Goal: Information Seeking & Learning: Learn about a topic

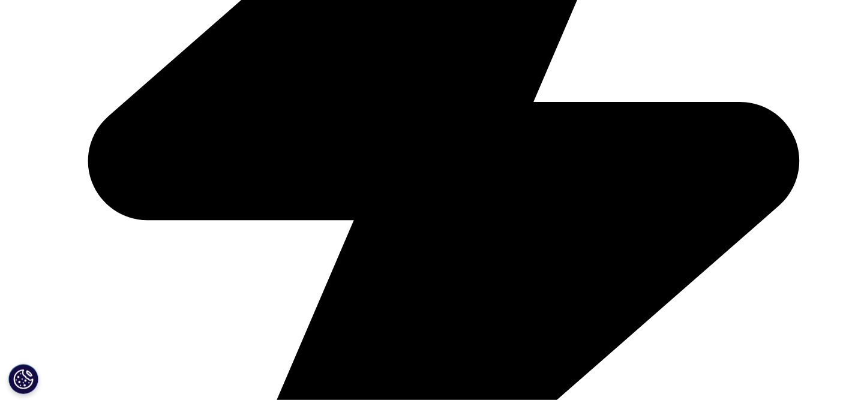
scroll to position [1620, 0]
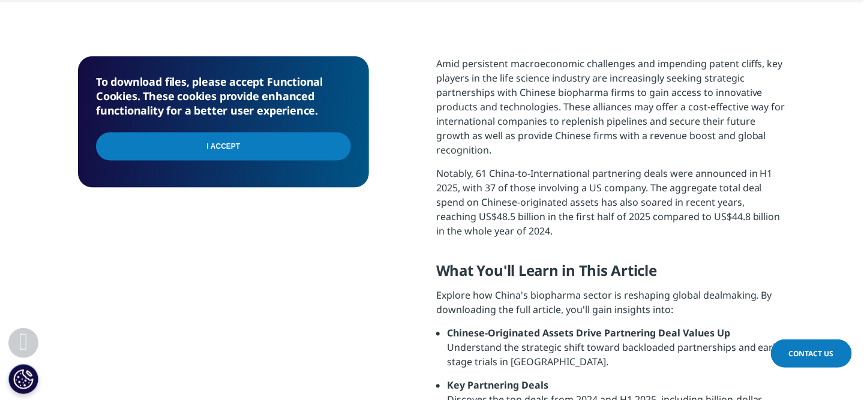
scroll to position [540, 0]
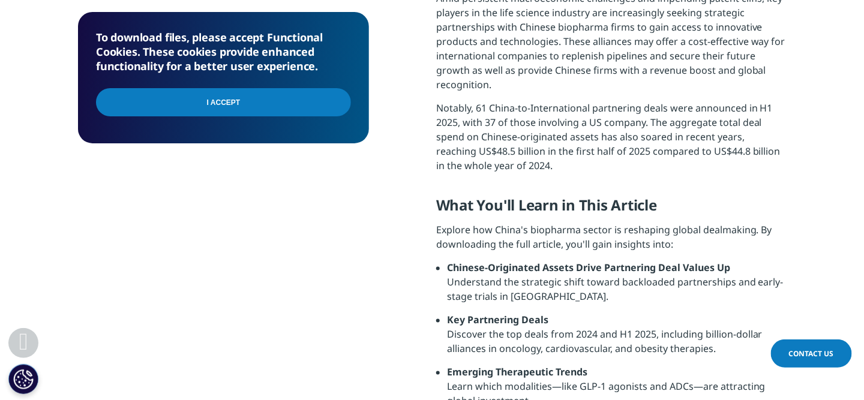
click at [283, 102] on input "I Accept" at bounding box center [223, 102] width 255 height 28
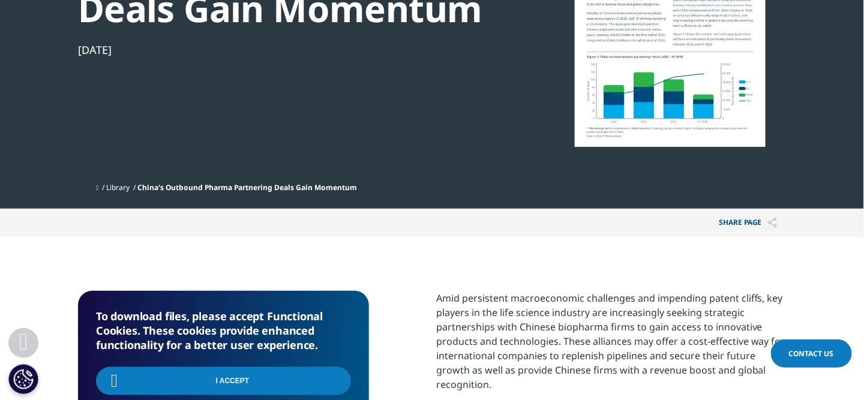
scroll to position [22, 0]
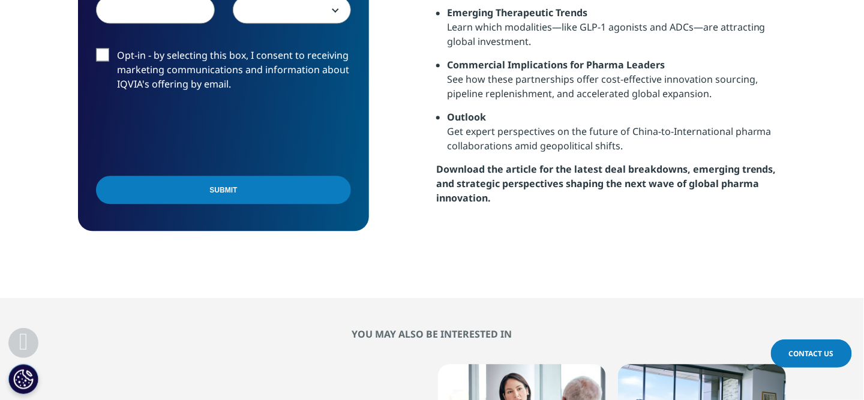
scroll to position [720, 0]
